Goal: Navigation & Orientation: Find specific page/section

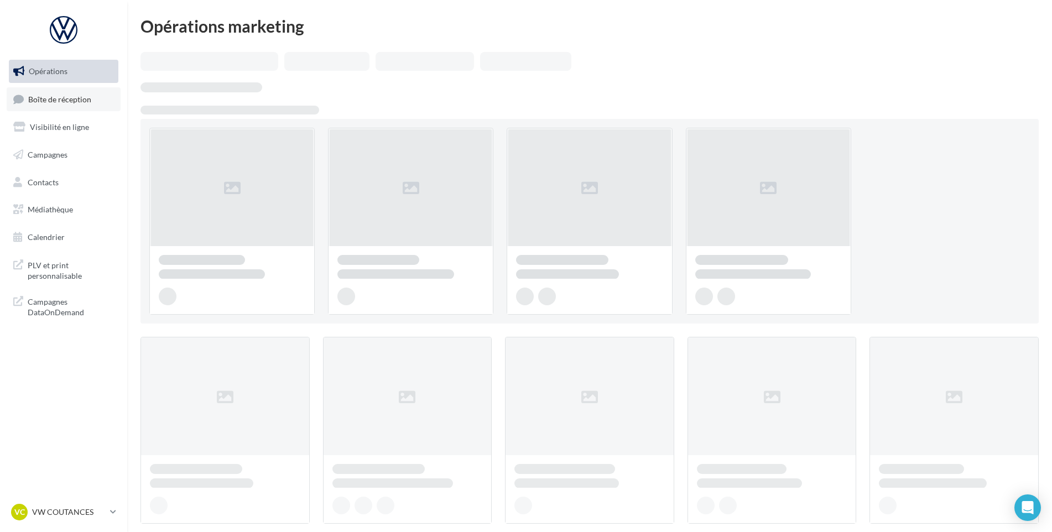
click at [72, 110] on link "Boîte de réception" at bounding box center [64, 99] width 114 height 24
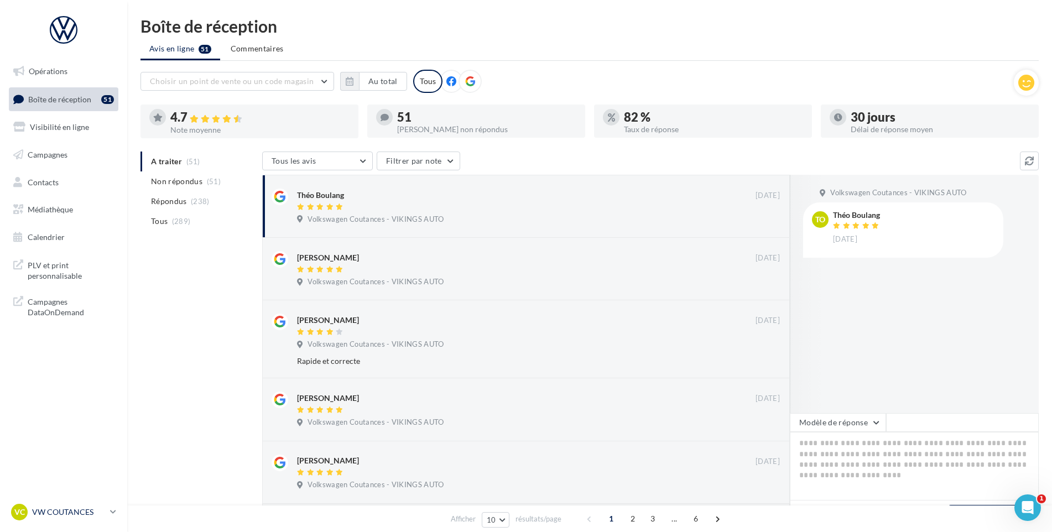
click at [71, 512] on p "VW COUTANCES" at bounding box center [69, 512] width 74 height 11
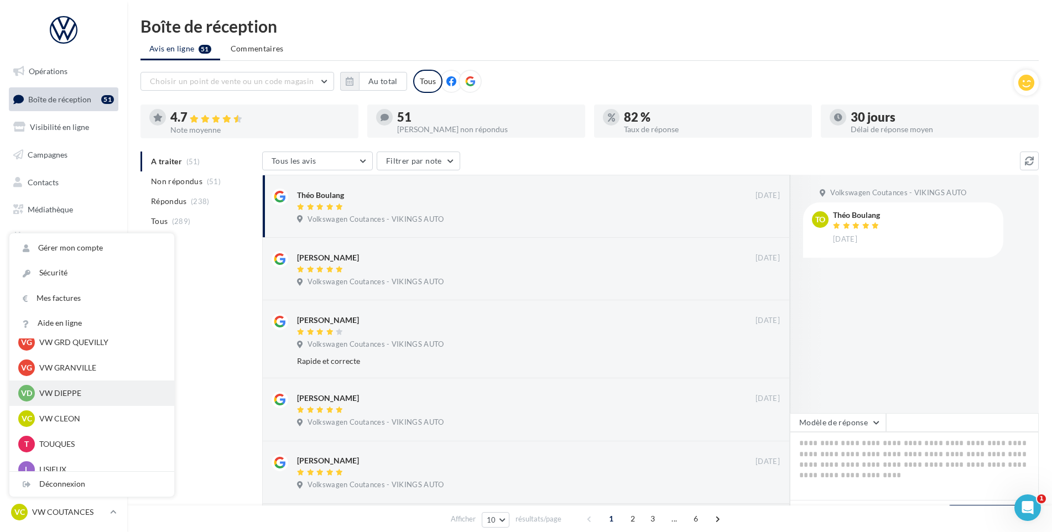
scroll to position [356, 0]
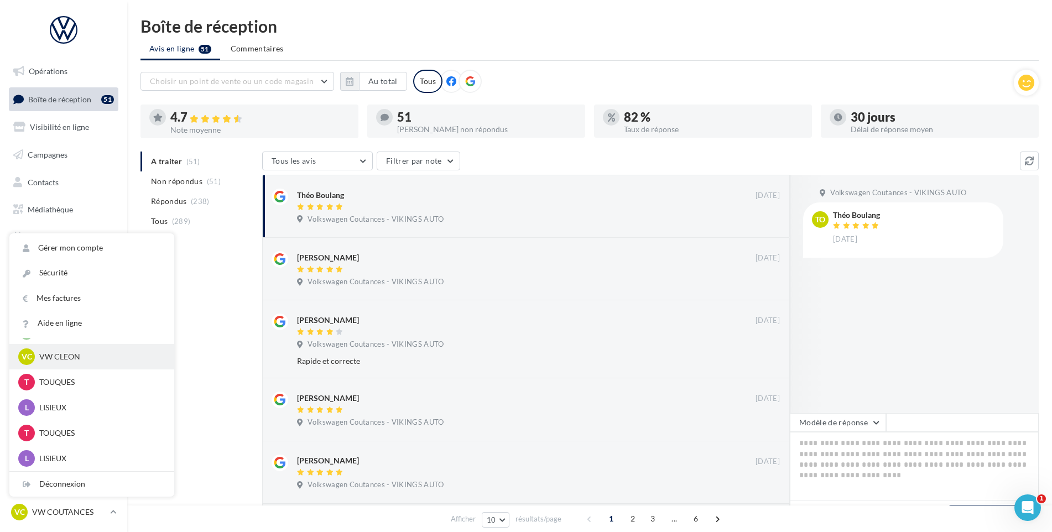
click at [78, 365] on div "VC VW CLEON vw-cle-vau" at bounding box center [91, 357] width 147 height 17
